Goal: Download file/media

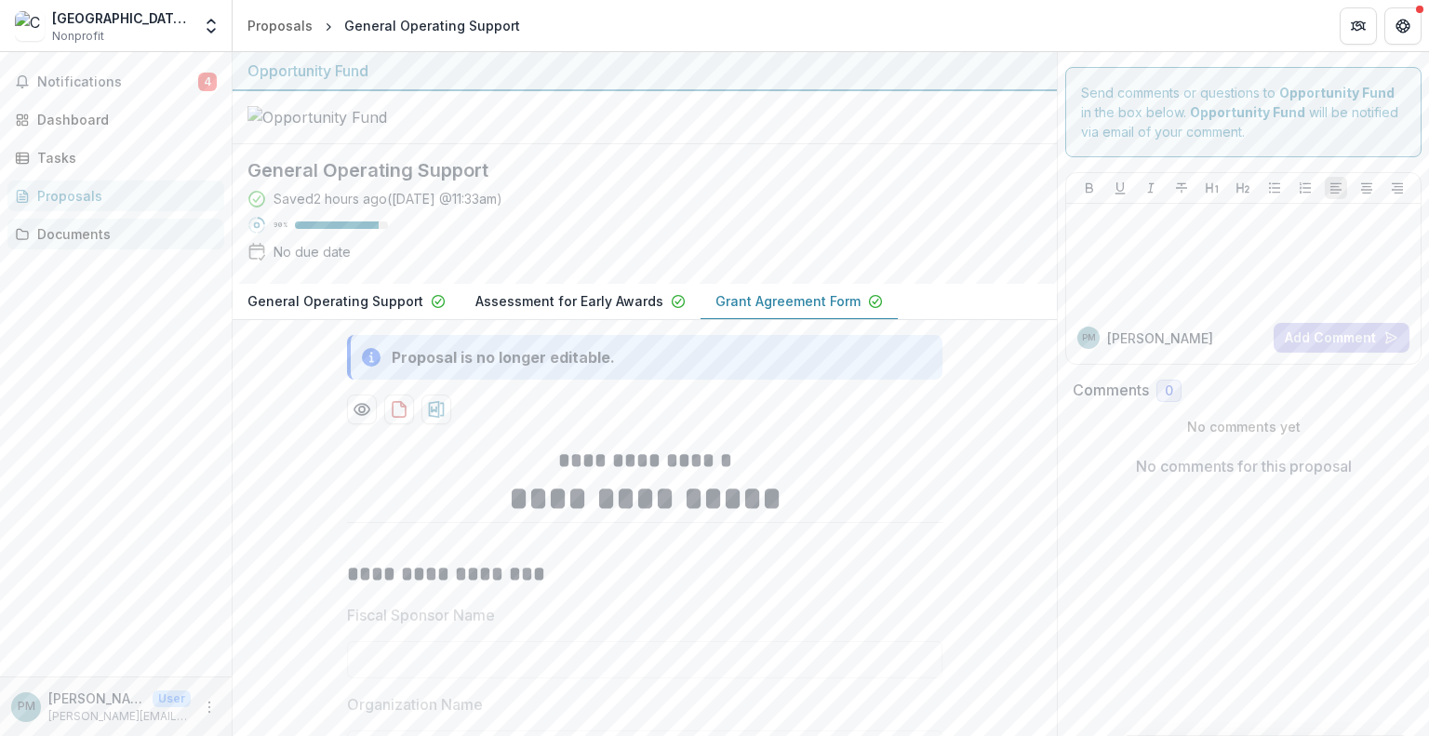
click at [86, 232] on div "Documents" at bounding box center [123, 234] width 172 height 20
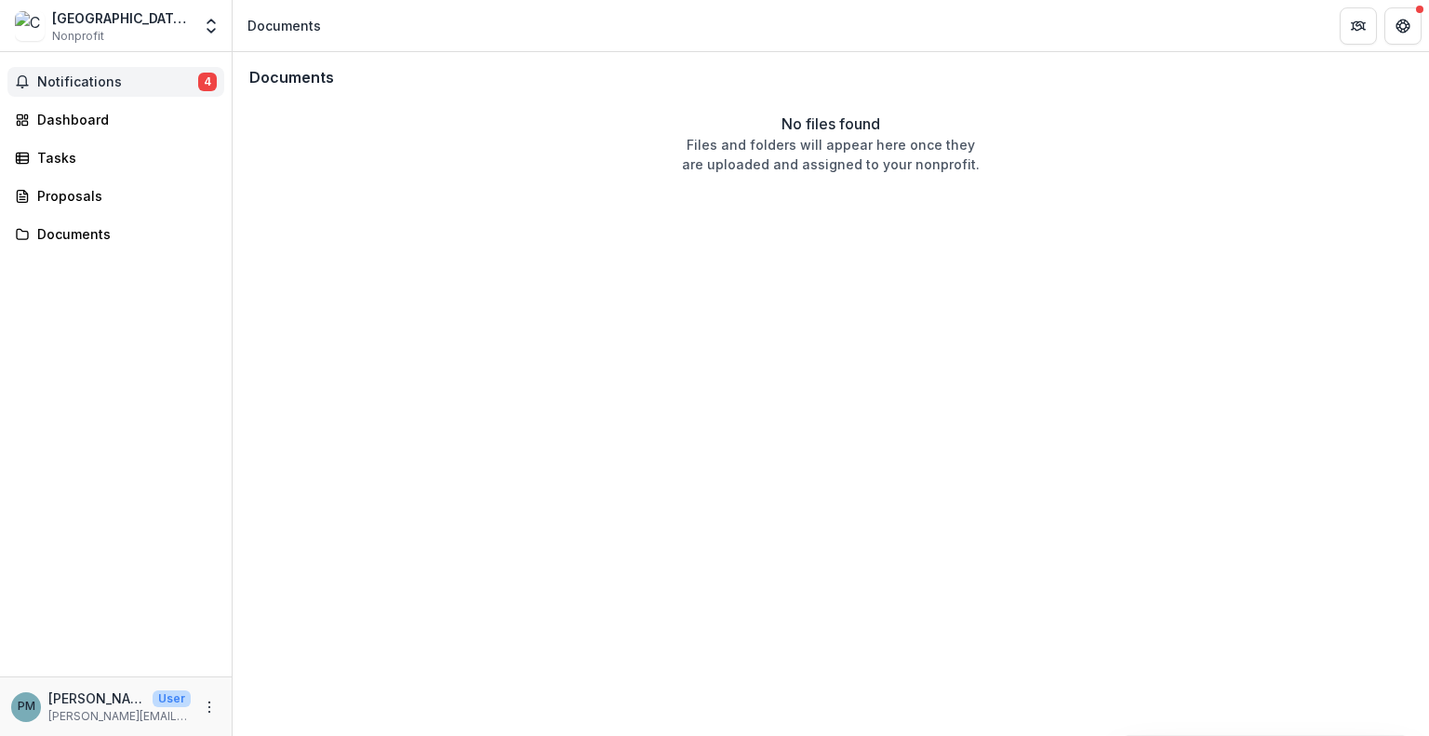
click at [92, 81] on span "Notifications" at bounding box center [117, 82] width 161 height 16
click at [105, 104] on link "Dashboard" at bounding box center [115, 119] width 217 height 31
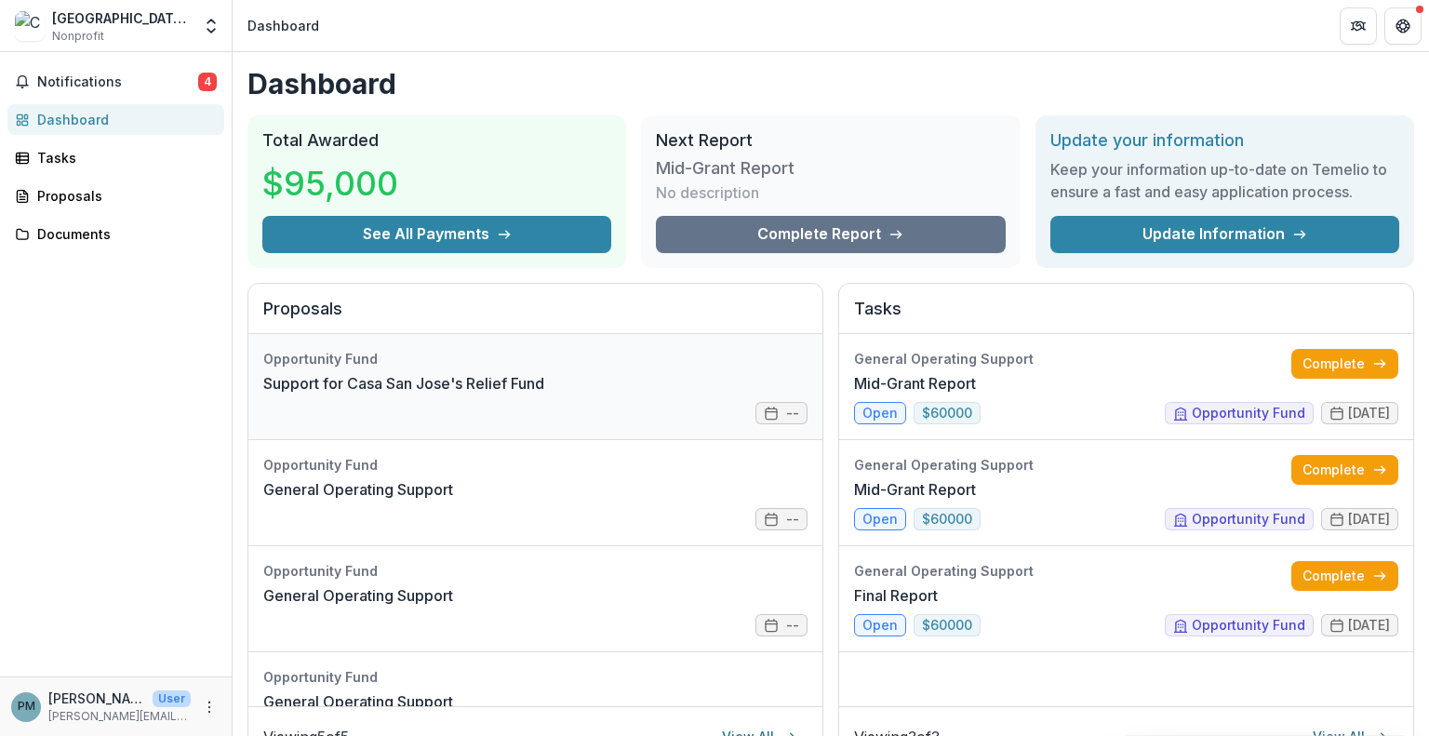
click at [456, 390] on link "Support for Casa San Jose's Relief Fund" at bounding box center [403, 383] width 281 height 22
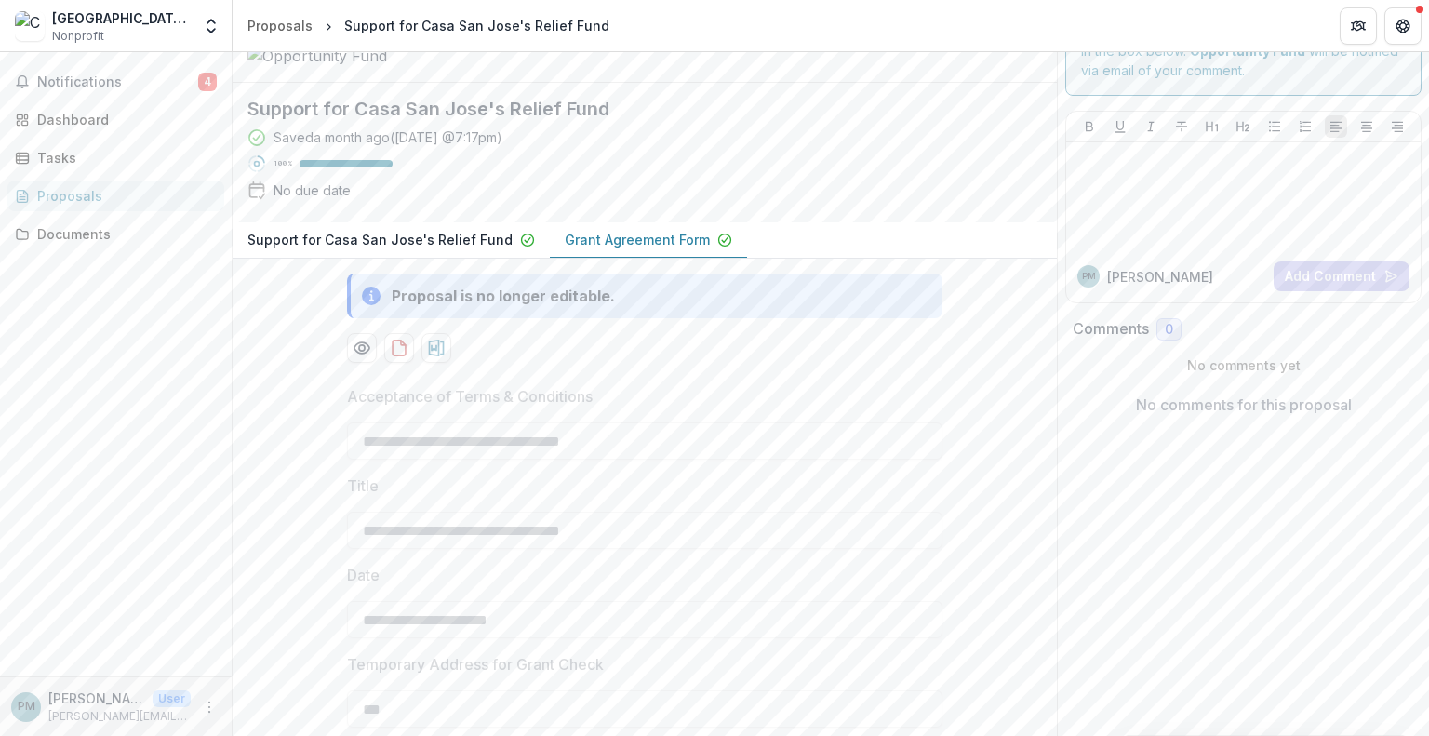
scroll to position [93, 0]
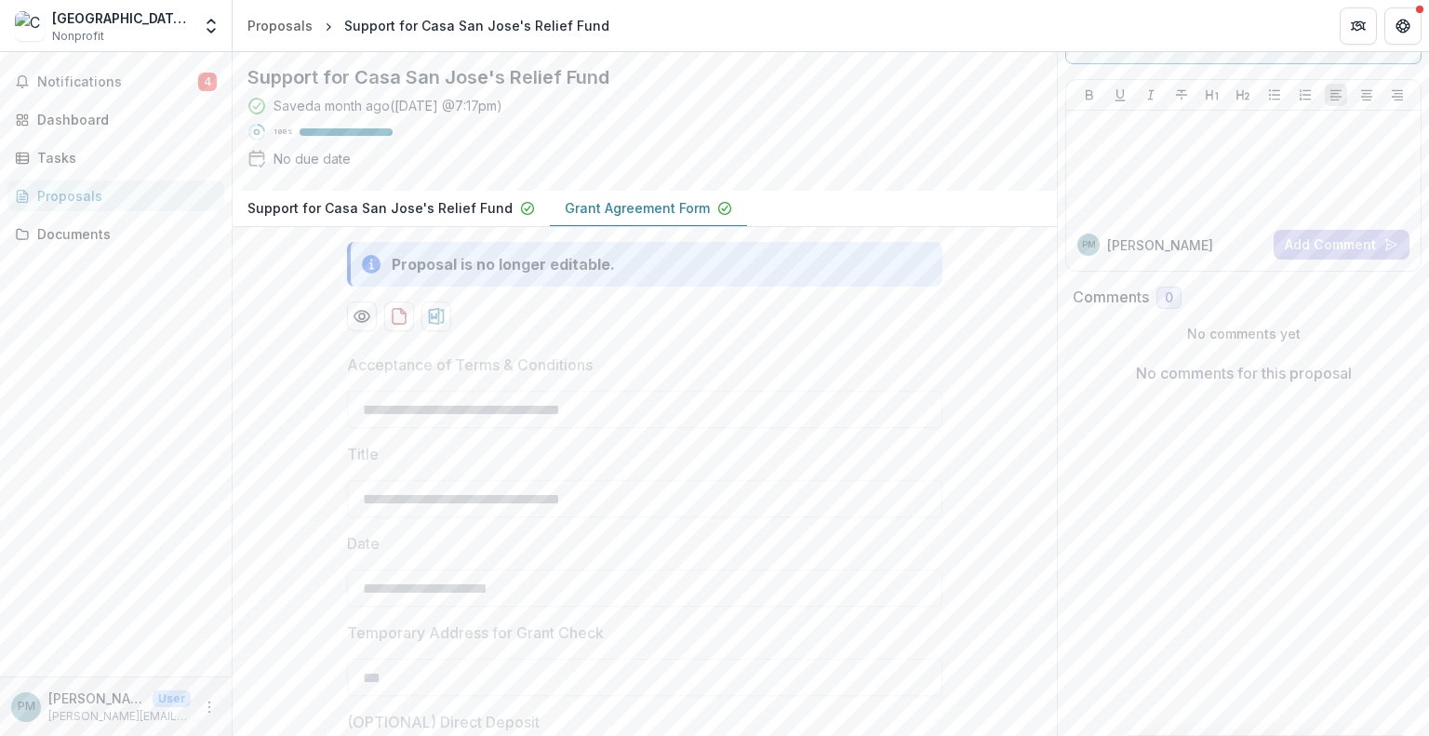
click at [464, 218] on p "Support for Casa San Jose's Relief Fund" at bounding box center [379, 208] width 265 height 20
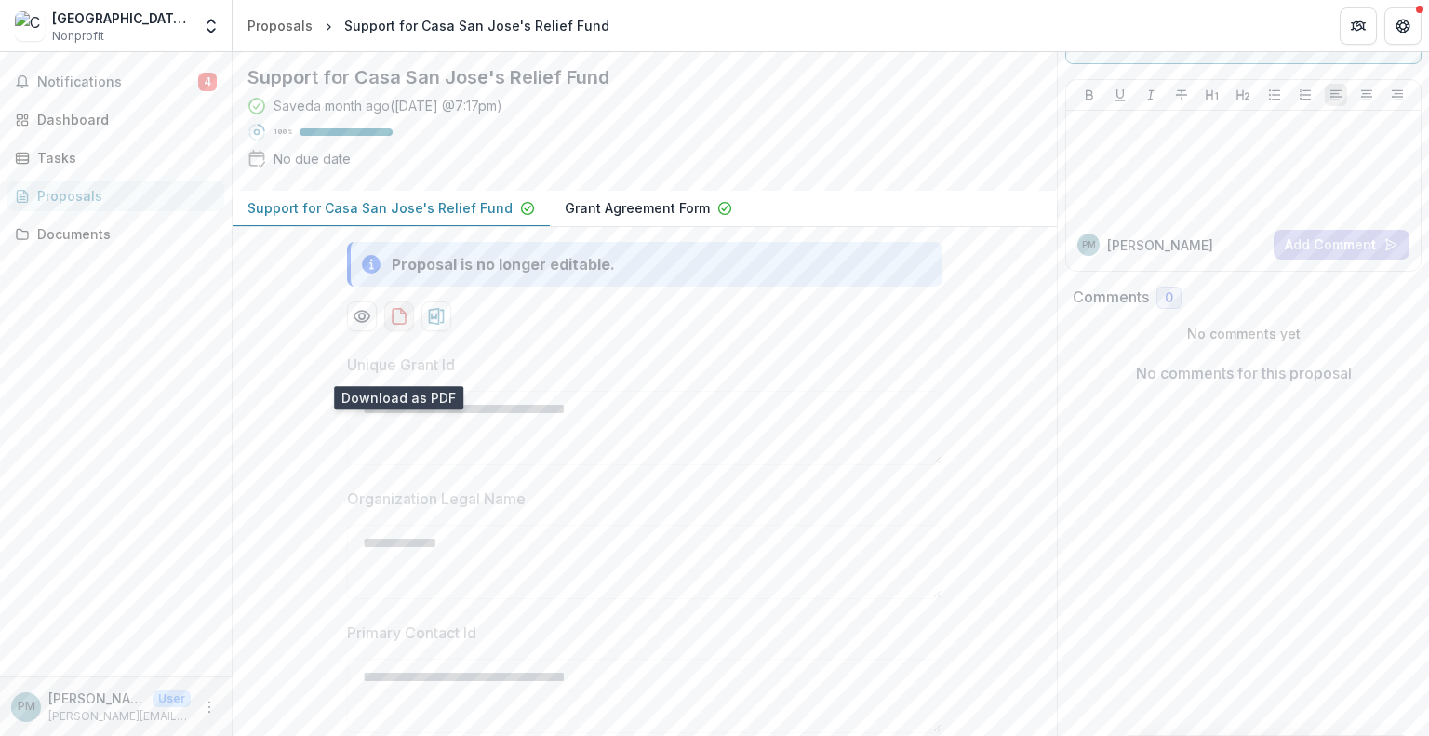
click at [397, 326] on icon "download-proposal" at bounding box center [399, 316] width 19 height 19
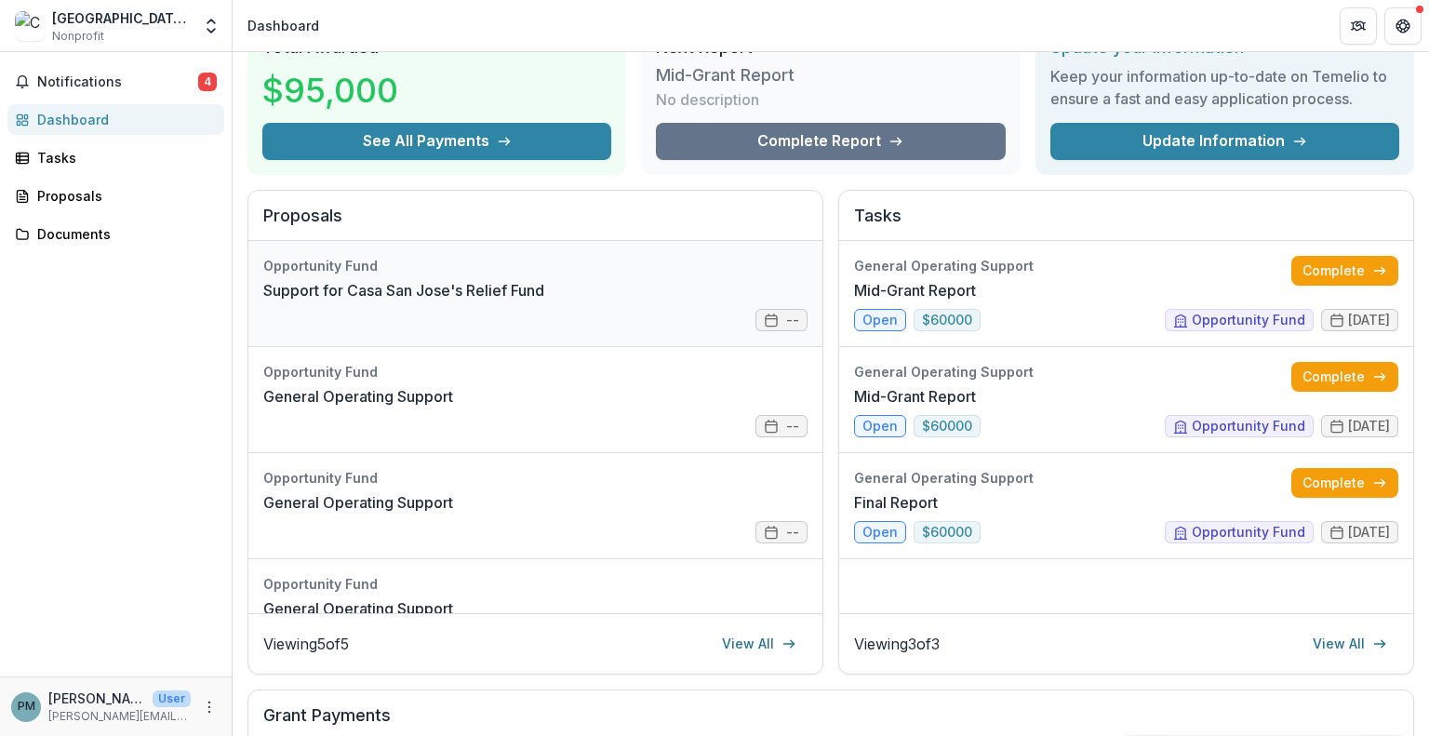
scroll to position [156, 0]
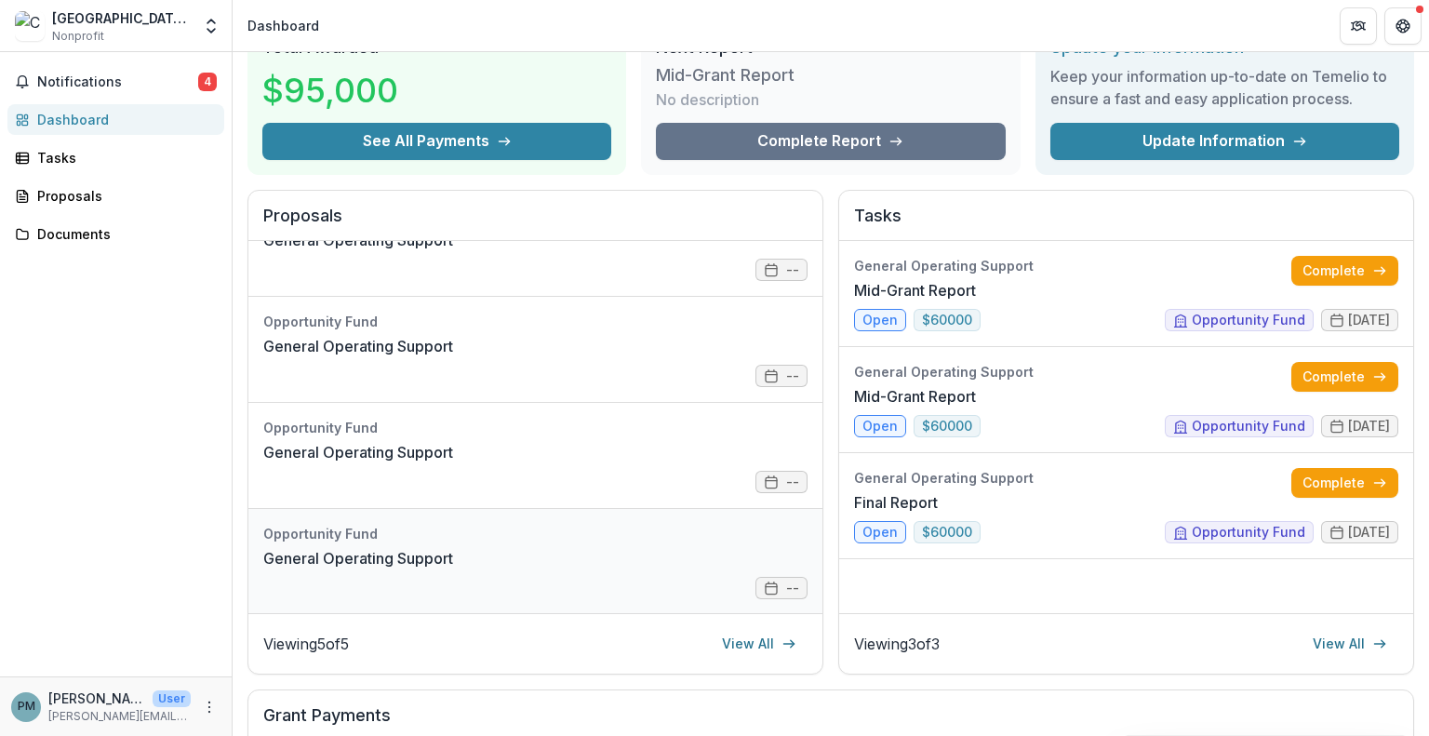
click at [453, 547] on link "General Operating Support" at bounding box center [358, 558] width 190 height 22
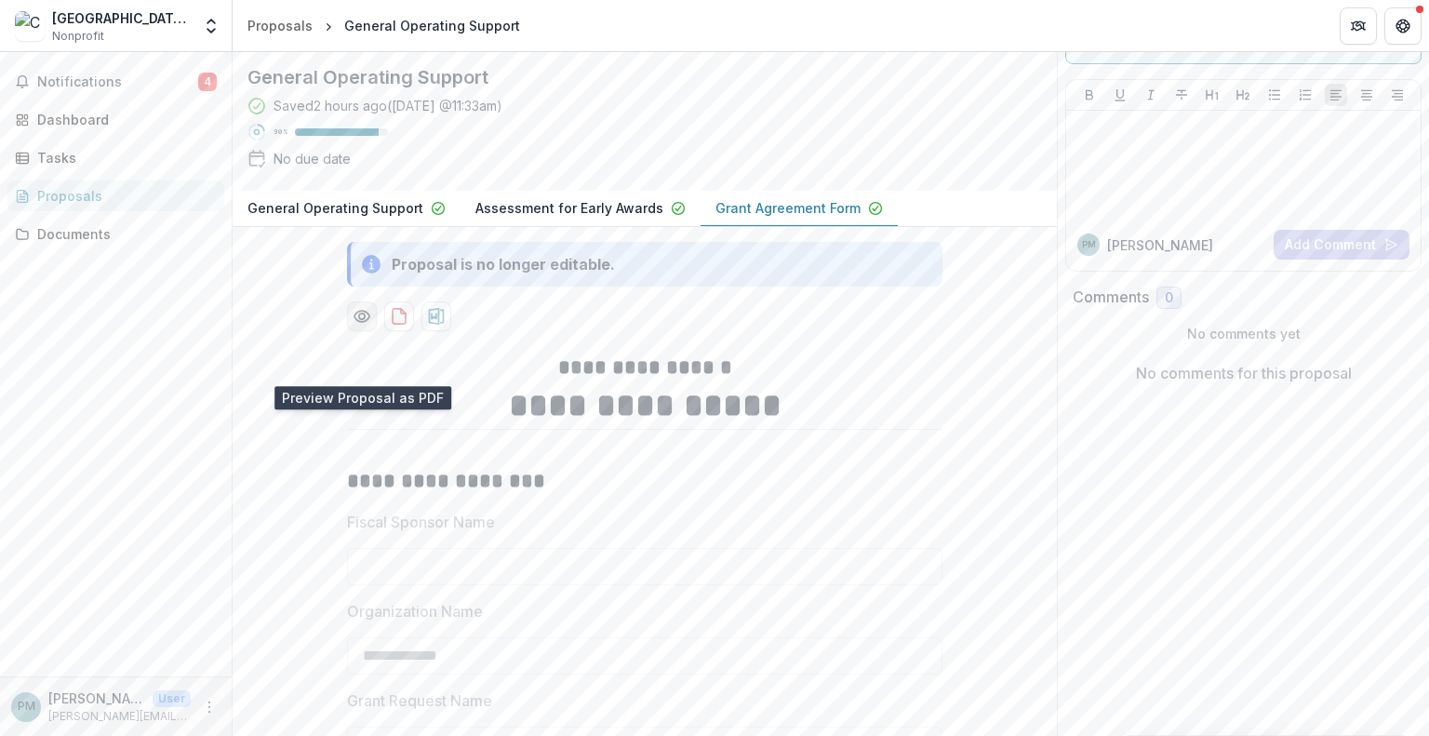
click at [367, 326] on icon "Preview 3b183d61-aa79-4c1d-842a-5fa6d1d8dcbc-2.pdf" at bounding box center [362, 316] width 19 height 19
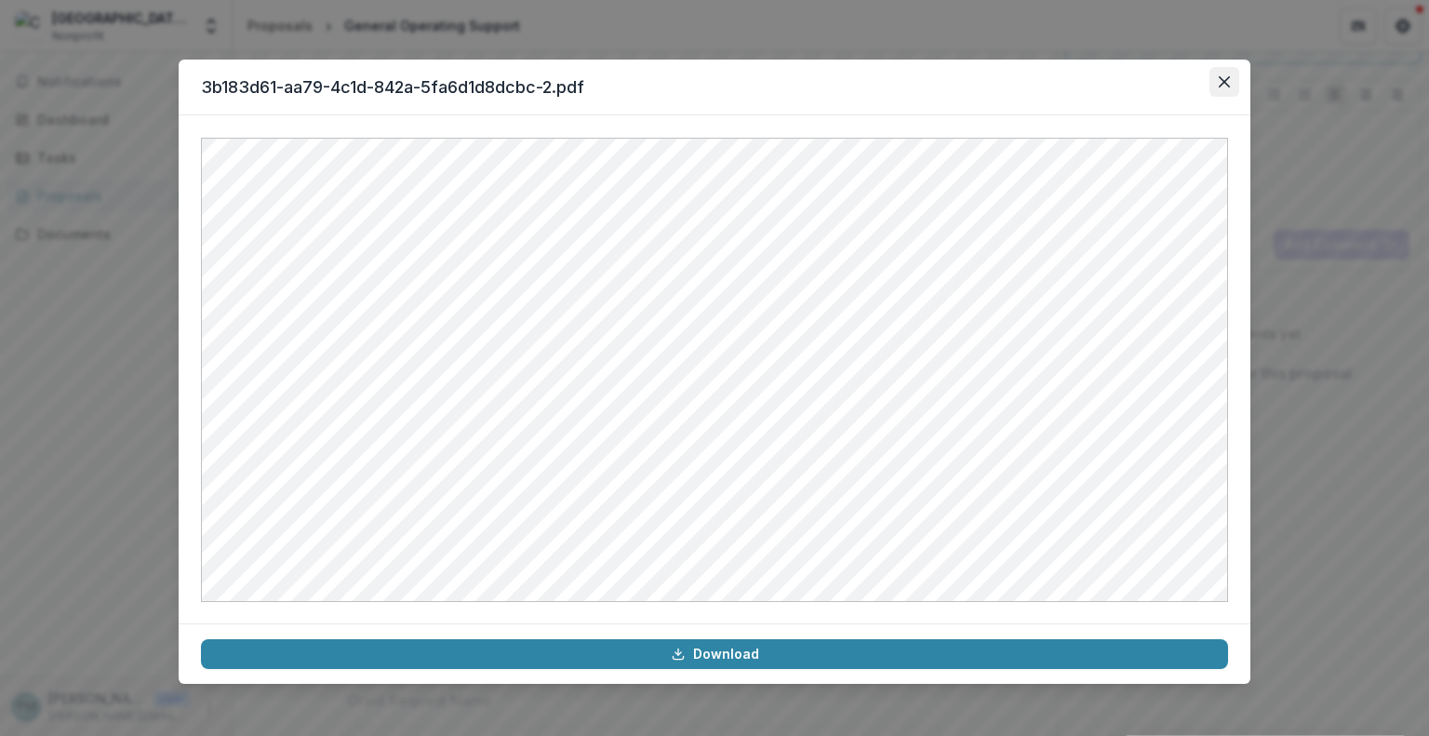
click at [1223, 77] on icon "Close" at bounding box center [1223, 81] width 11 height 11
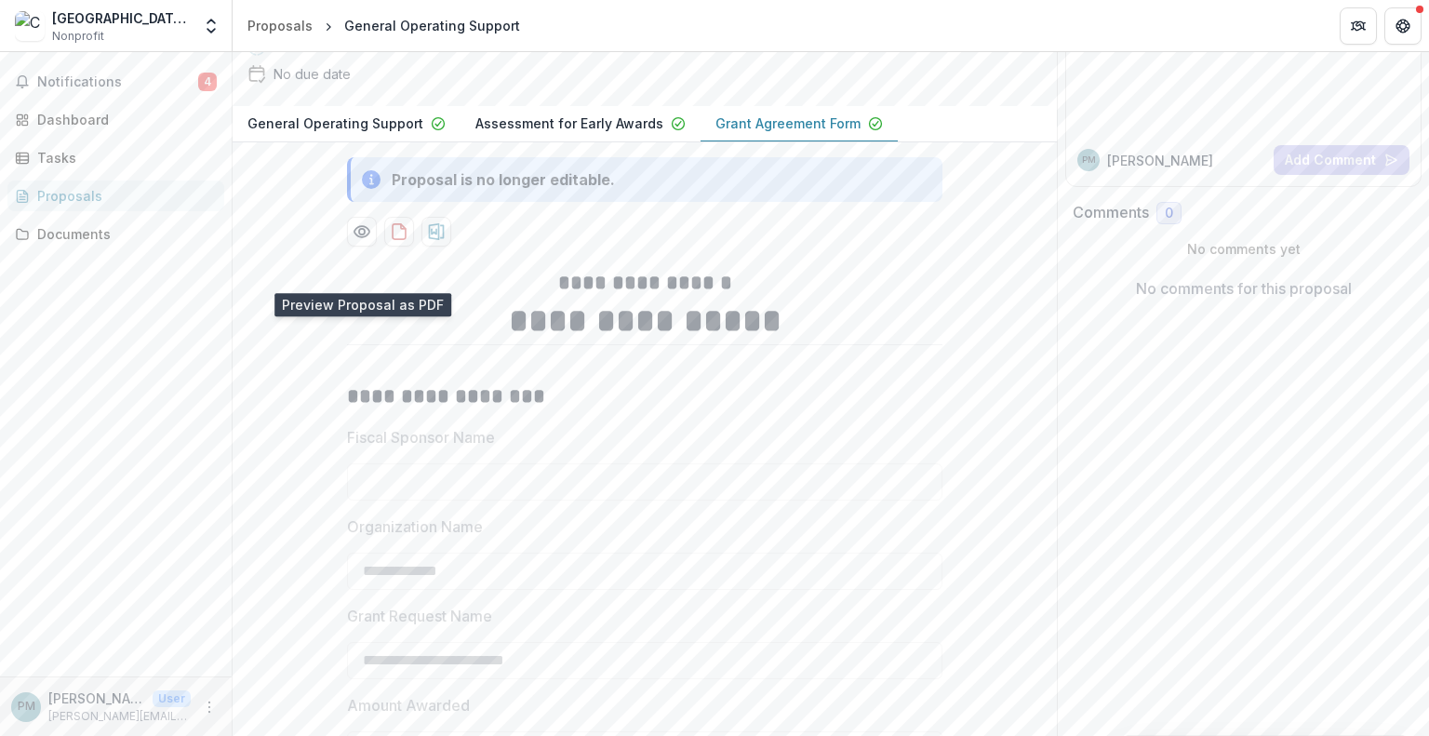
scroll to position [186, 0]
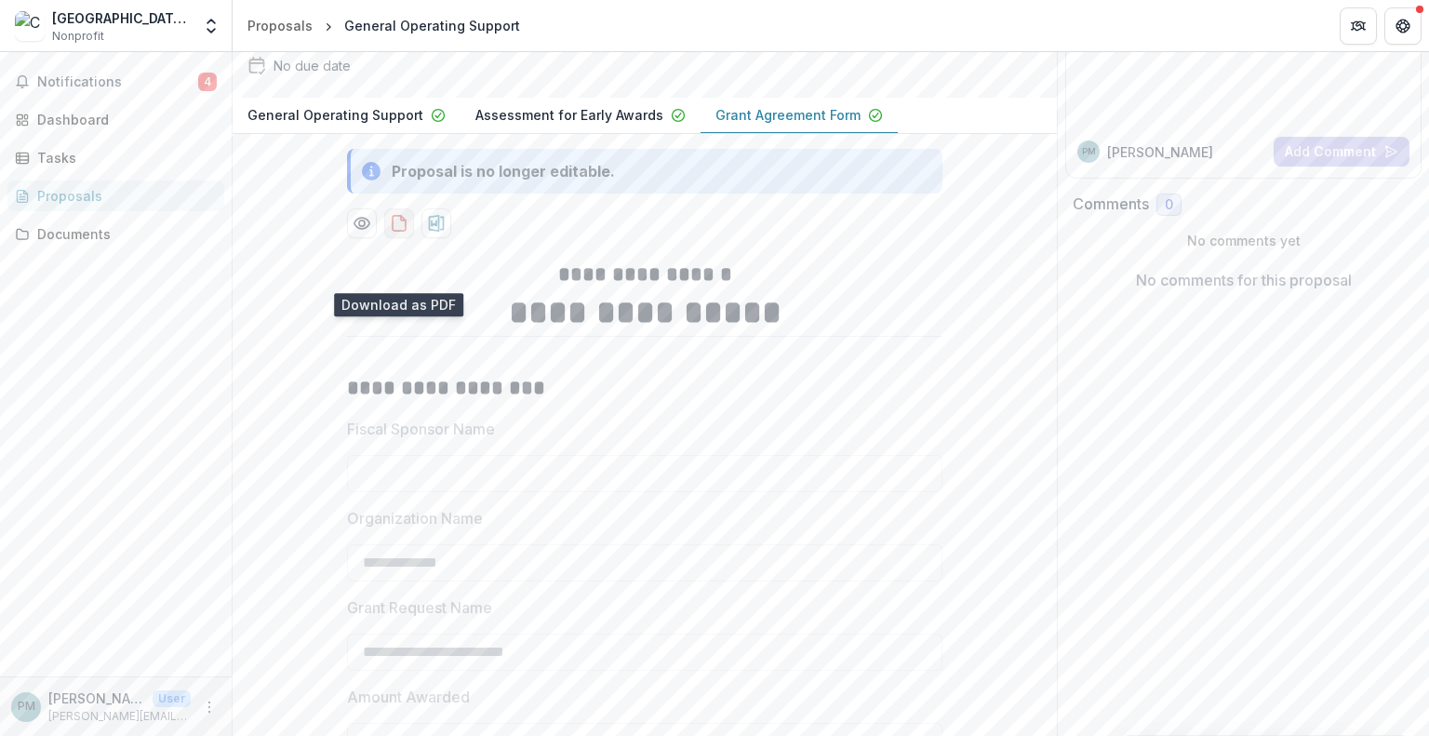
click at [394, 233] on icon "download-proposal" at bounding box center [399, 223] width 19 height 19
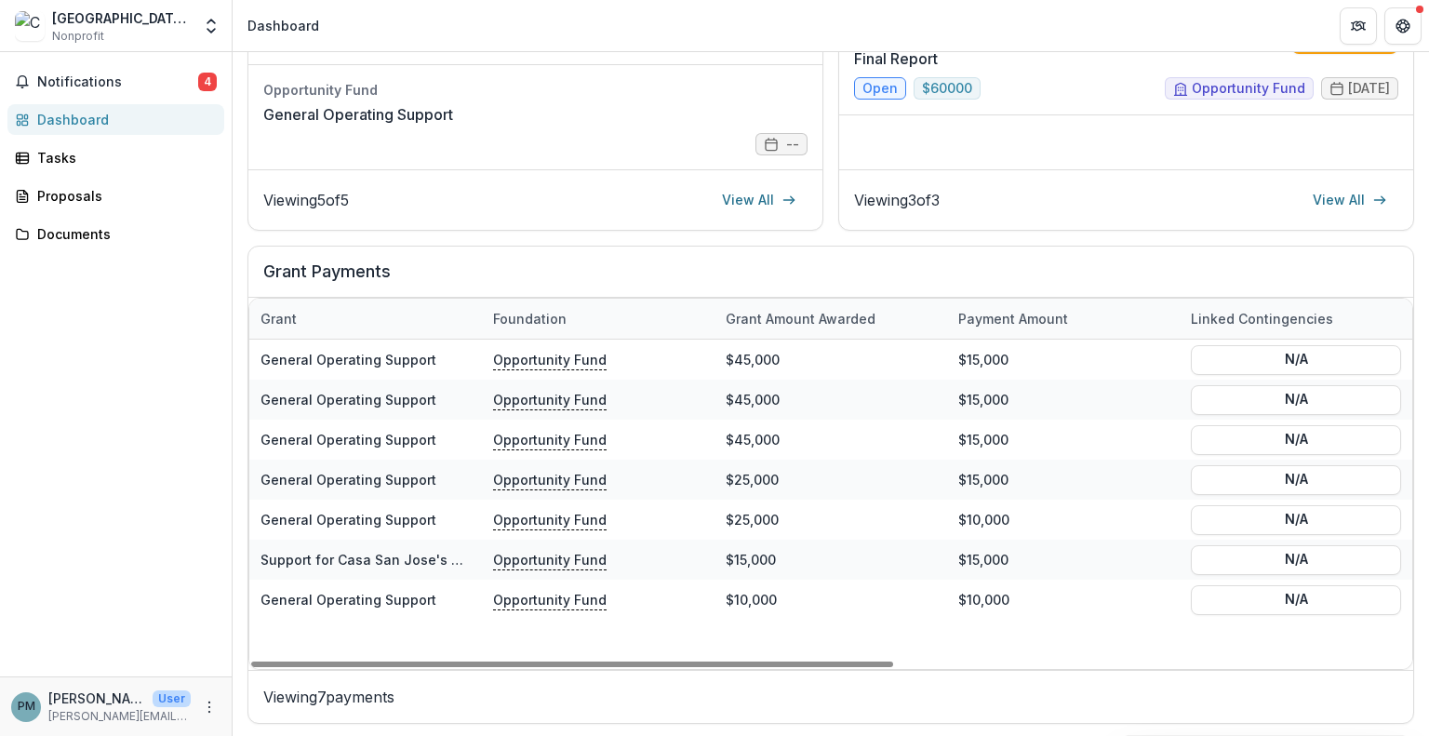
drag, startPoint x: 600, startPoint y: 661, endPoint x: 551, endPoint y: 634, distance: 56.2
click at [557, 661] on div at bounding box center [572, 664] width 642 height 6
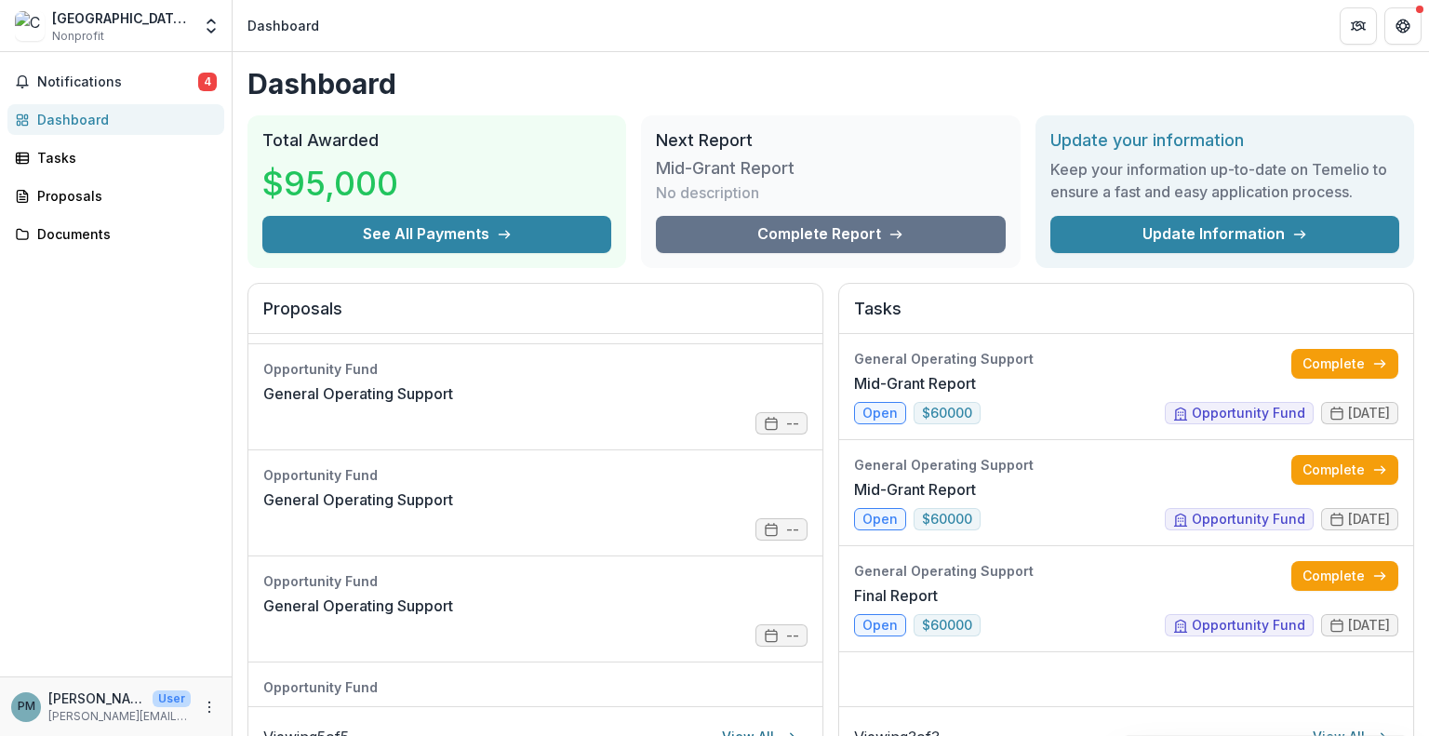
scroll to position [156, 0]
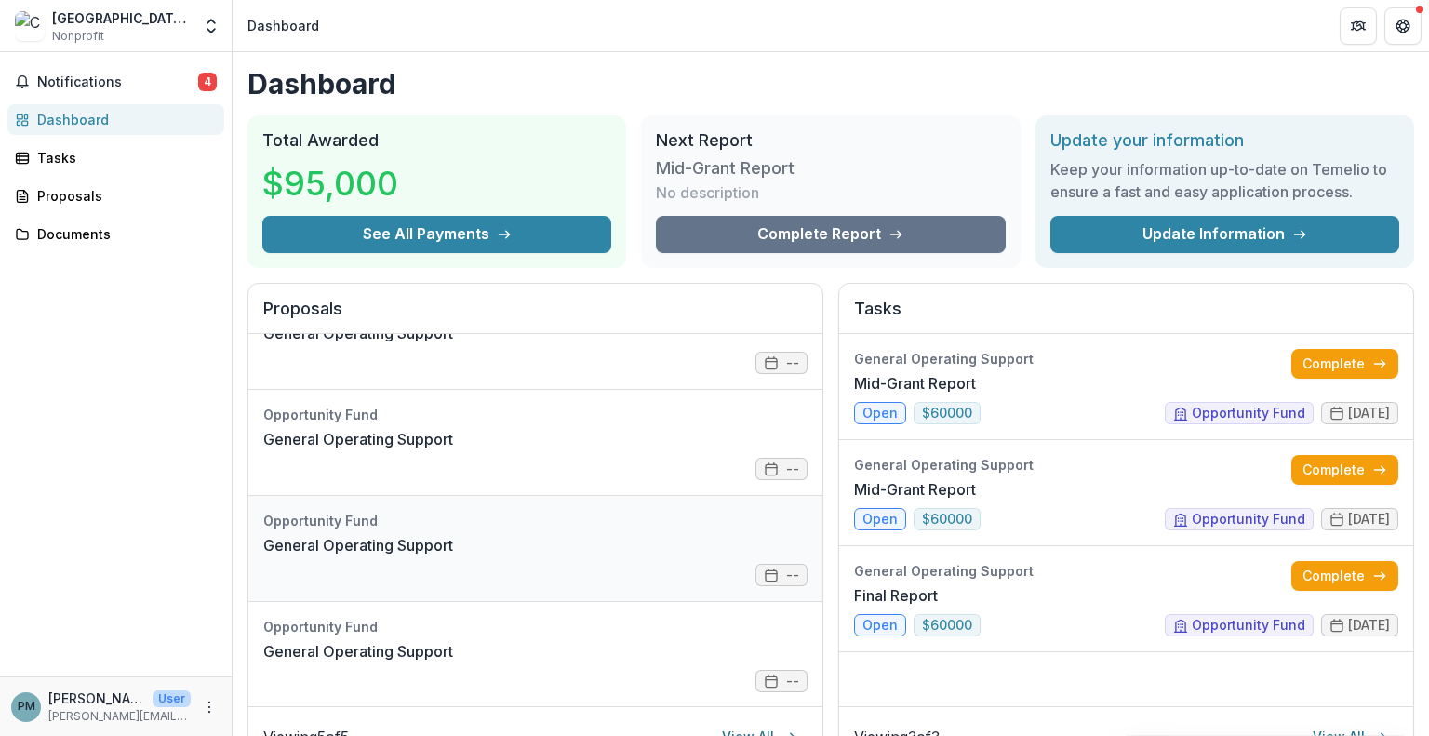
click at [453, 556] on link "General Operating Support" at bounding box center [358, 545] width 190 height 22
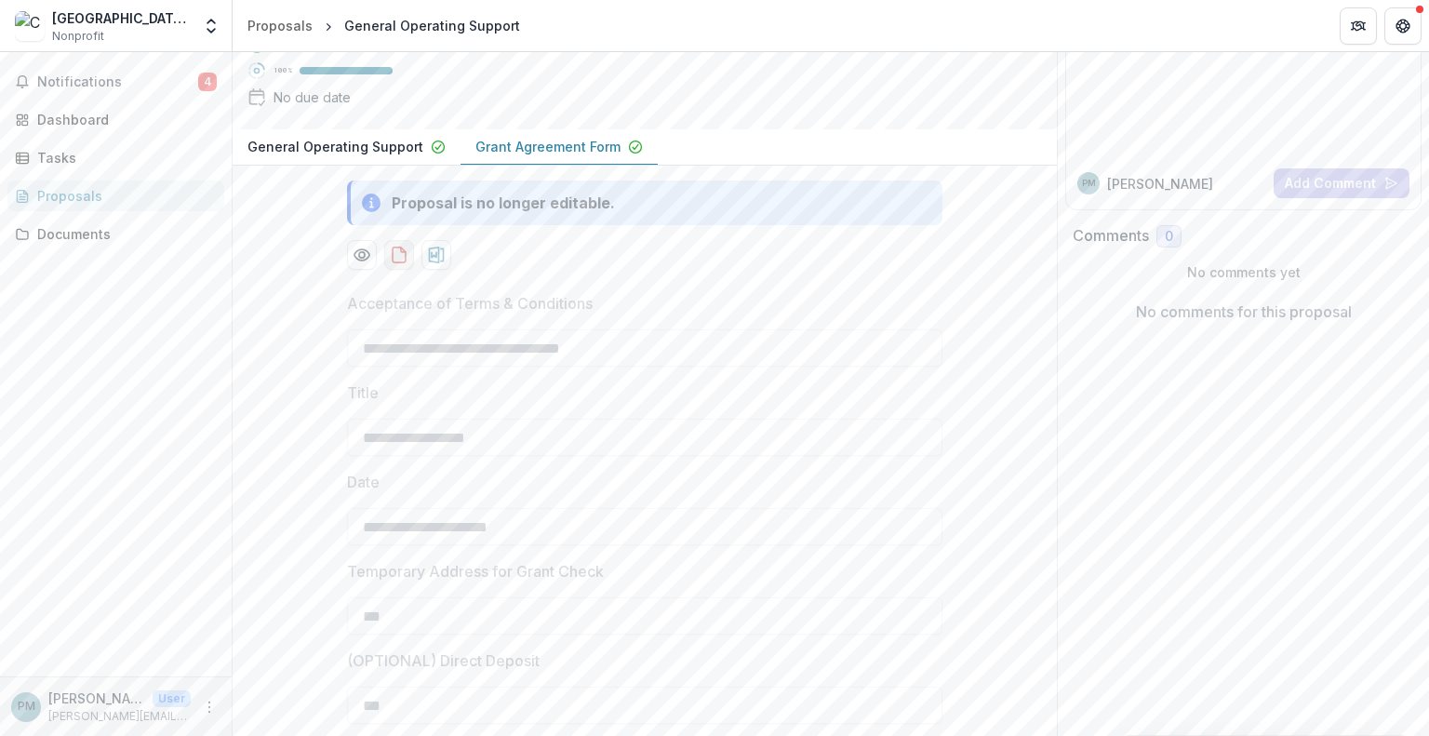
scroll to position [272, 0]
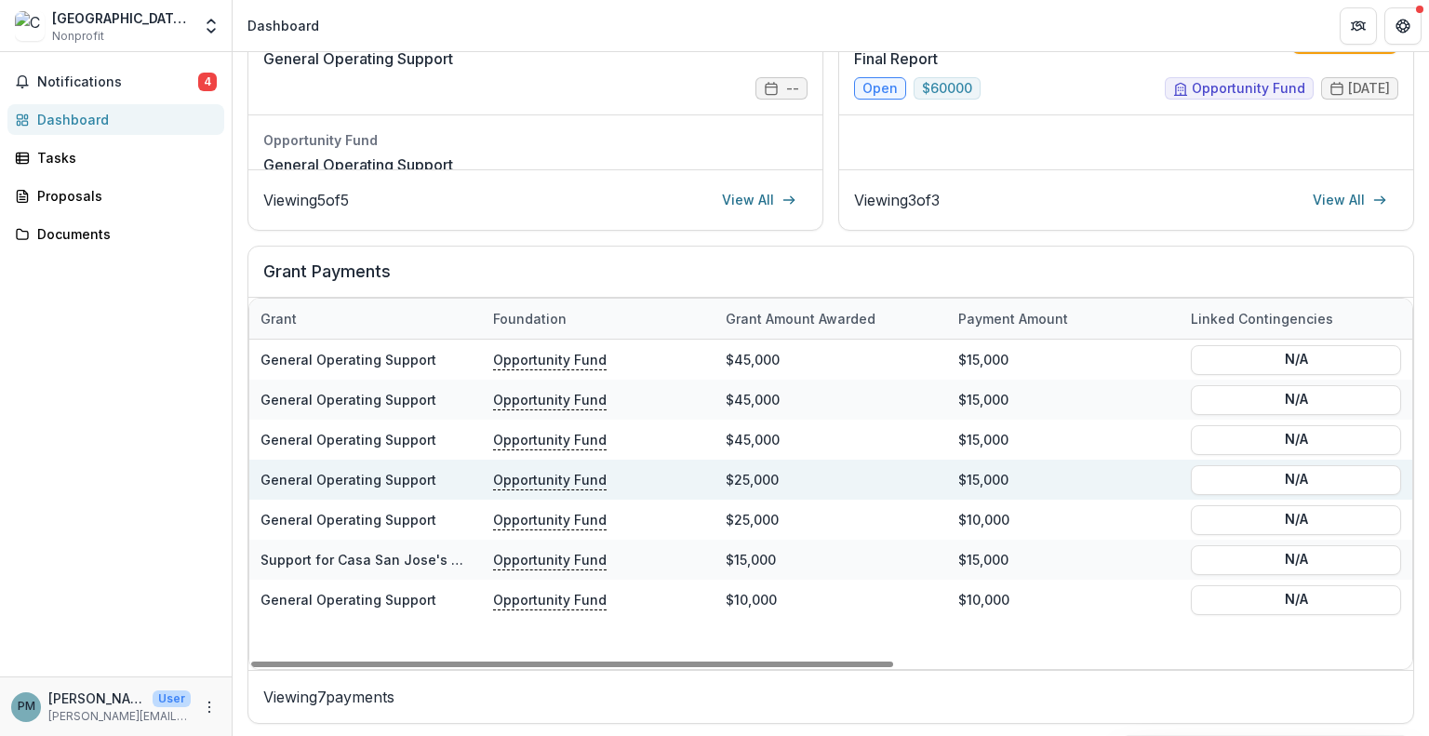
scroll to position [351, 0]
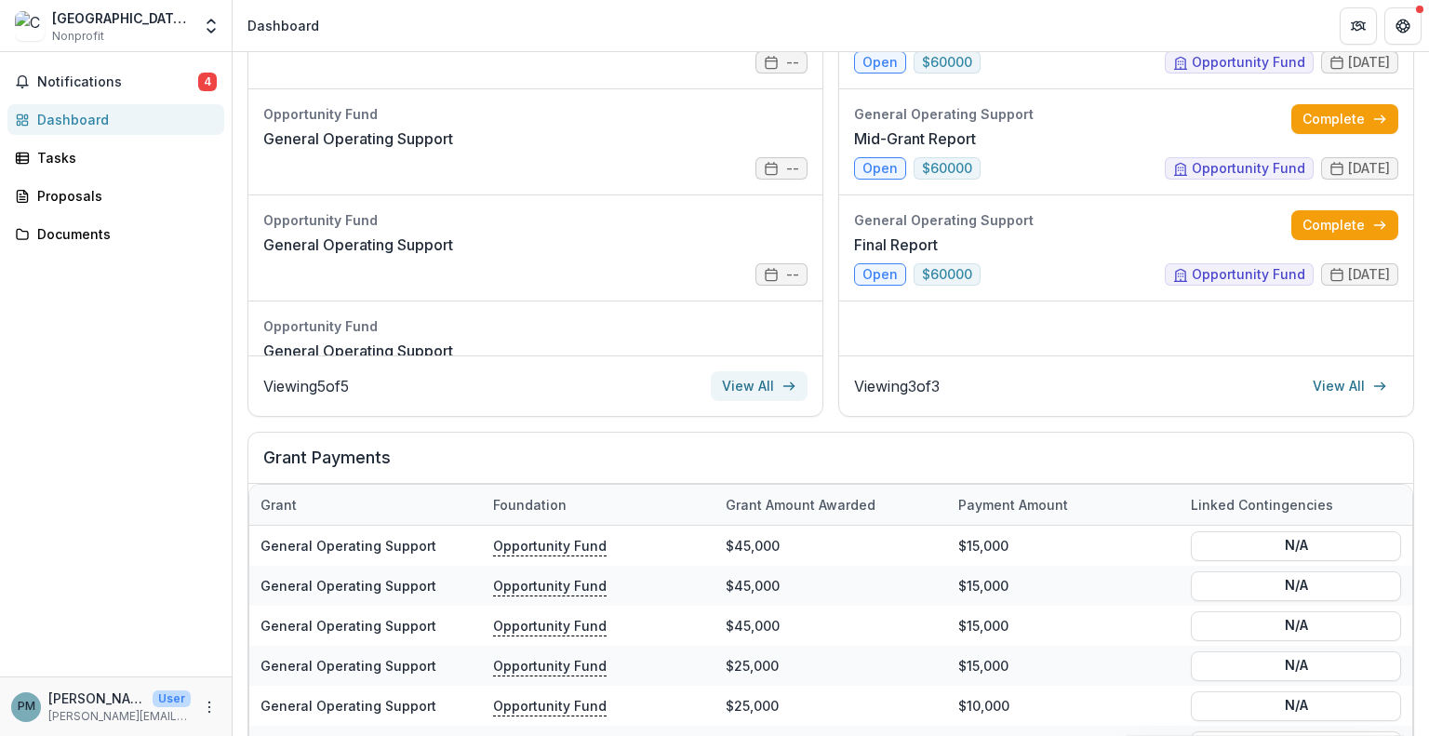
click at [786, 397] on link "View All" at bounding box center [759, 386] width 97 height 30
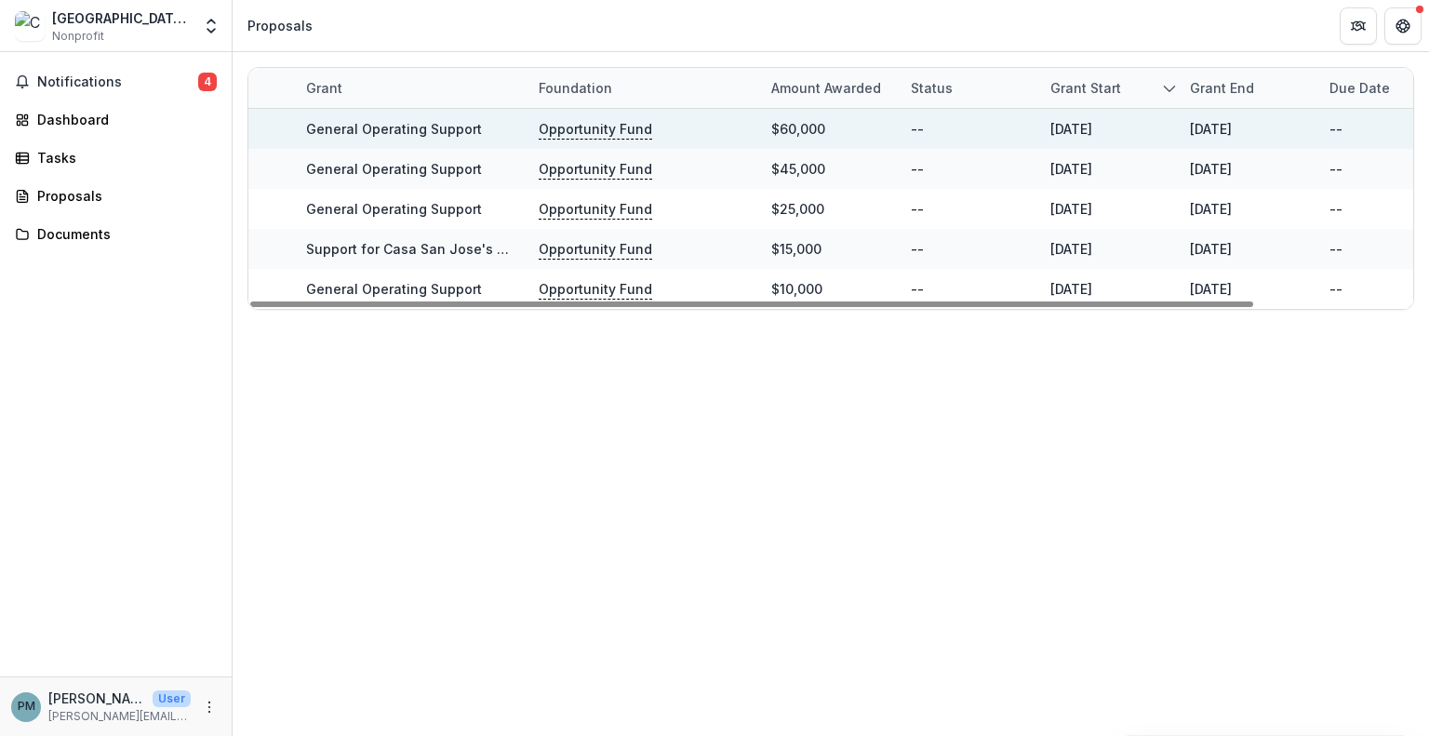
click at [572, 128] on p "Opportunity Fund" at bounding box center [595, 129] width 113 height 20
click at [414, 126] on link "General Operating Support" at bounding box center [394, 129] width 176 height 16
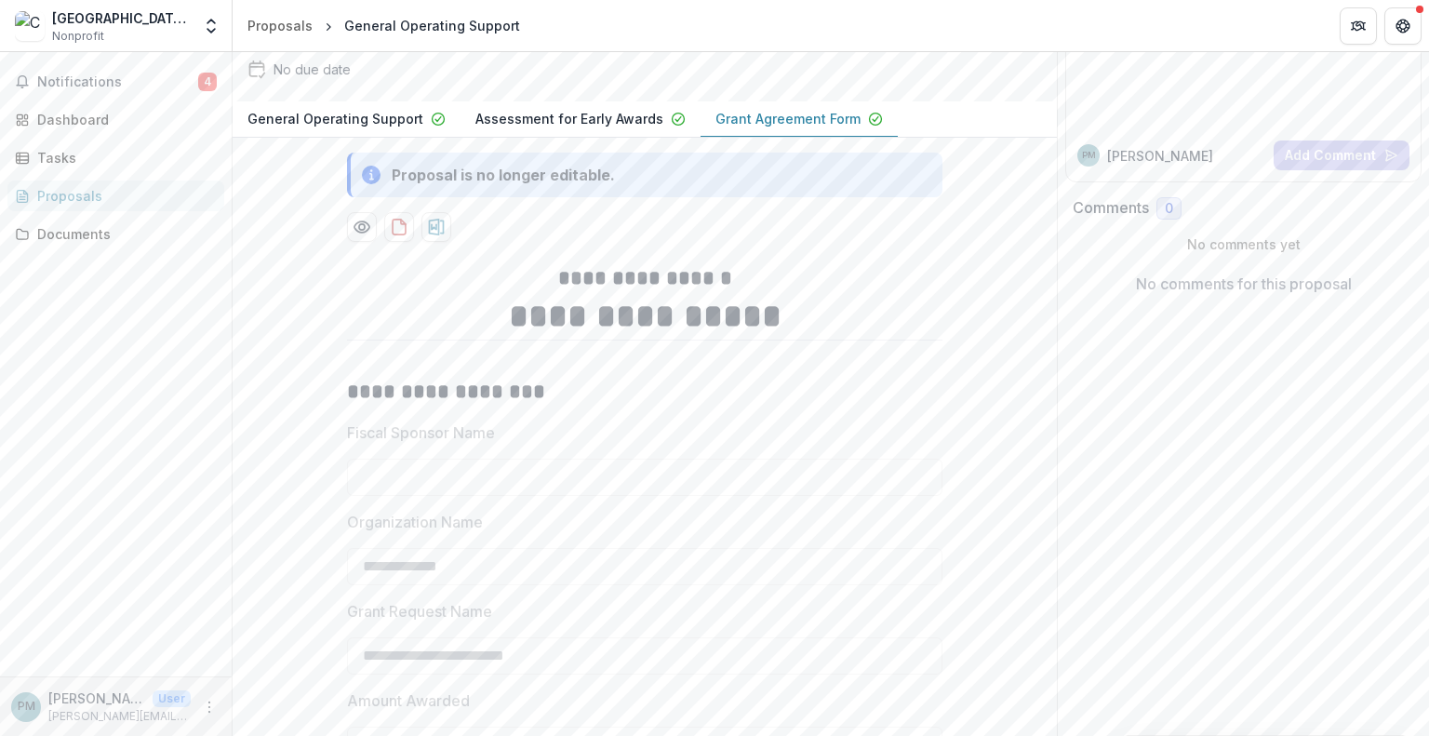
scroll to position [186, 0]
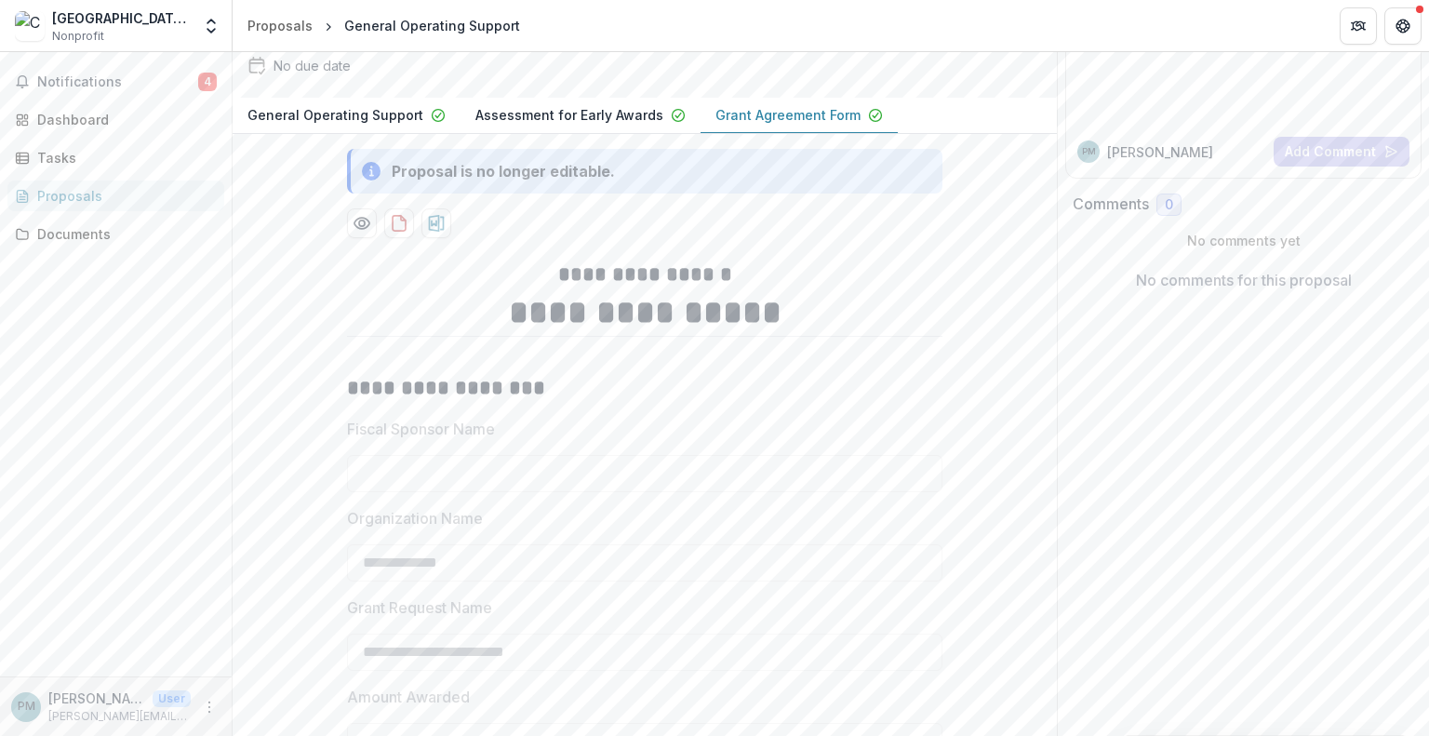
click at [365, 125] on p "General Operating Support" at bounding box center [335, 115] width 176 height 20
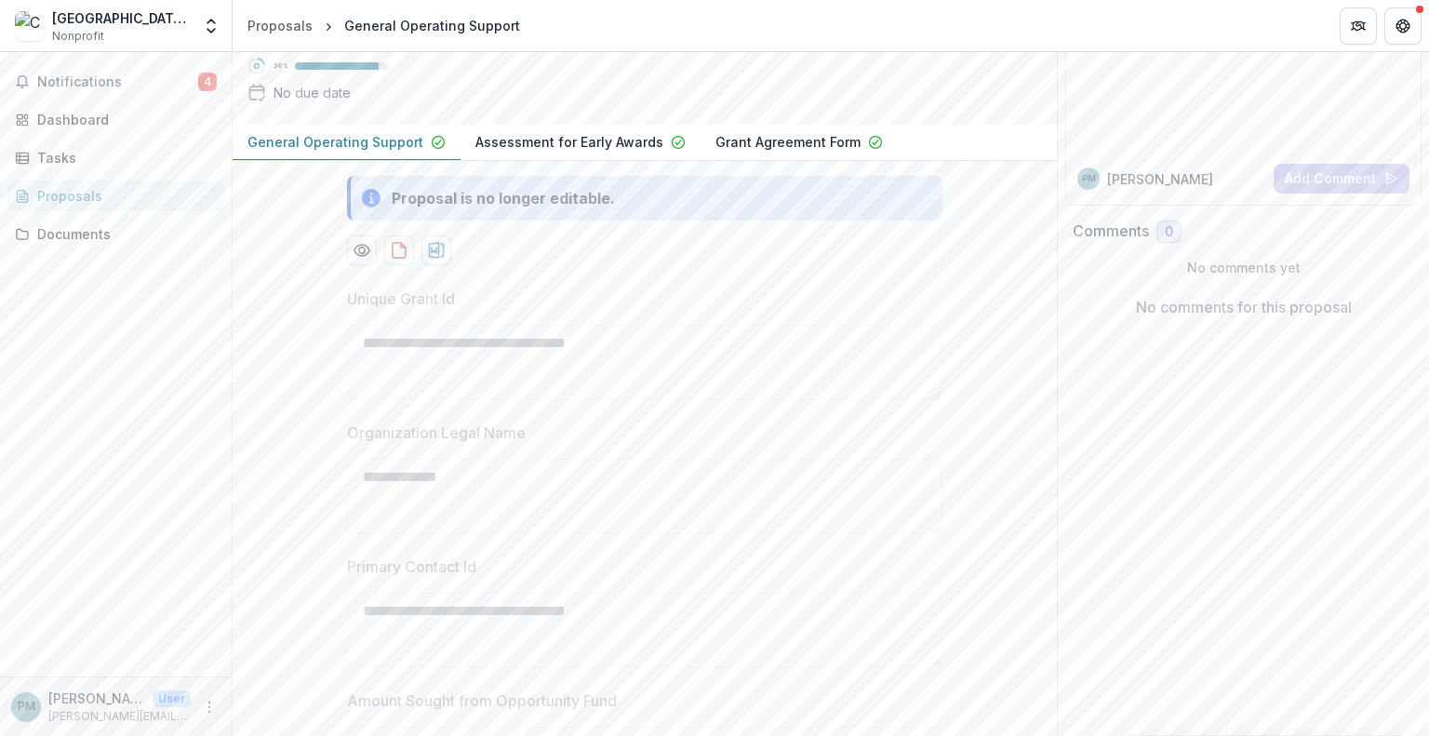
scroll to position [0, 0]
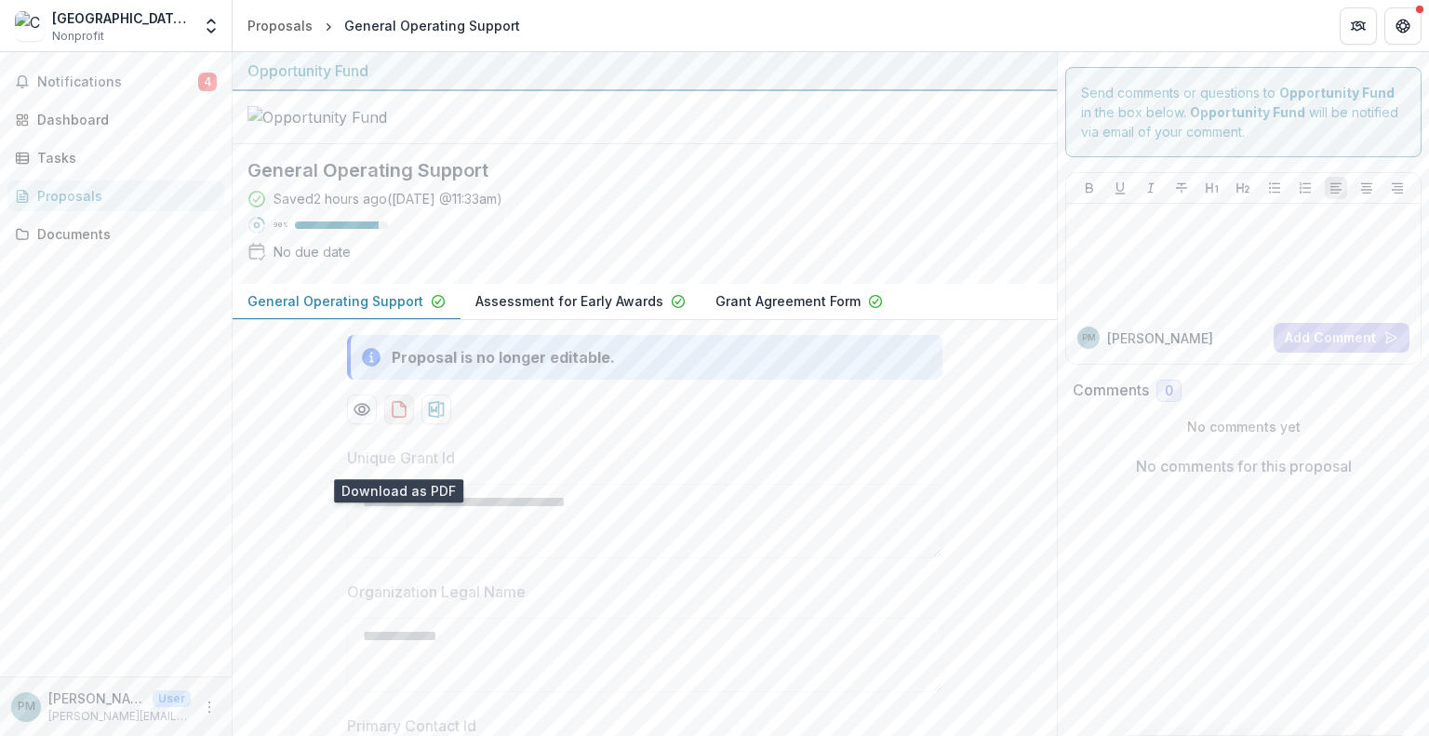
click at [393, 417] on icon "download-proposal" at bounding box center [399, 409] width 13 height 15
